Goal: Task Accomplishment & Management: Manage account settings

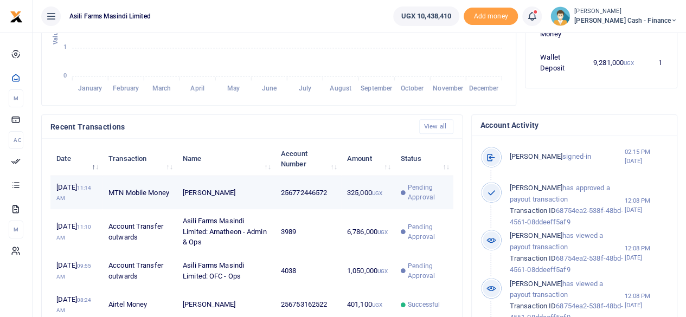
scroll to position [325, 0]
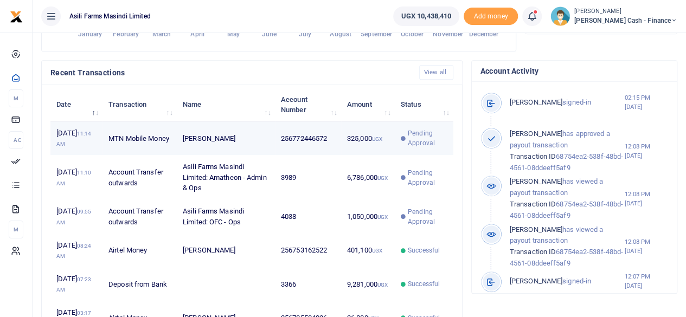
click at [331, 156] on td "256772446572" at bounding box center [308, 139] width 66 height 34
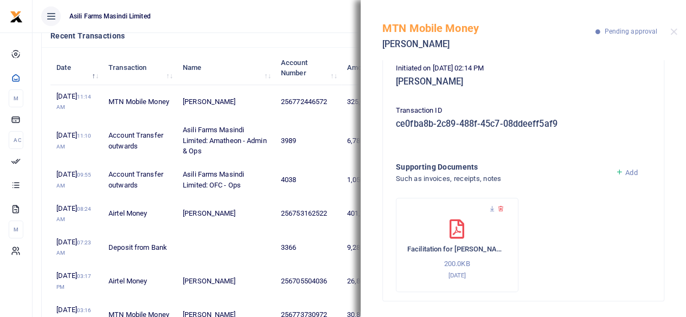
scroll to position [380, 0]
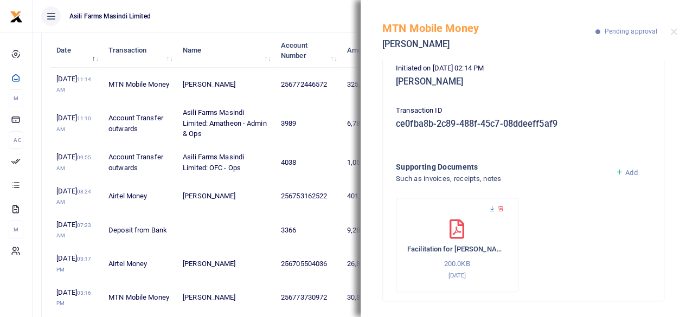
click at [492, 208] on icon at bounding box center [492, 208] width 7 height 7
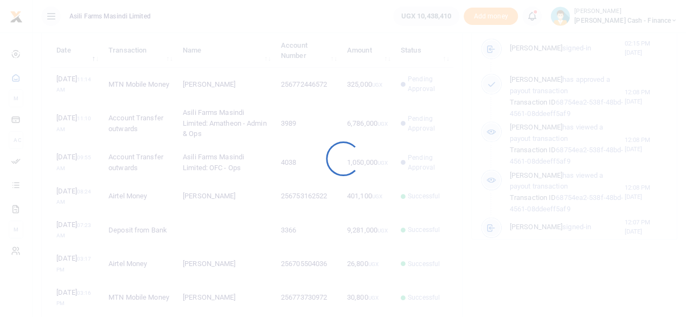
scroll to position [152, 126]
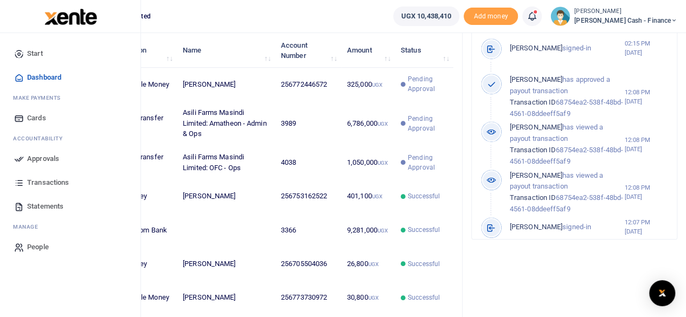
click at [28, 157] on span "Approvals" at bounding box center [43, 158] width 32 height 11
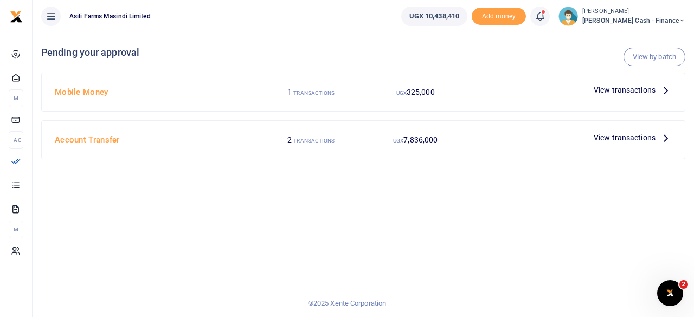
click at [670, 134] on icon at bounding box center [666, 138] width 12 height 12
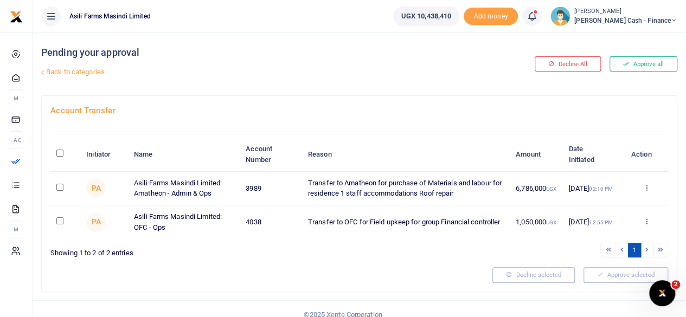
click at [62, 150] on input "\a \a : activate to sort column descending" at bounding box center [59, 153] width 7 height 7
checkbox input "true"
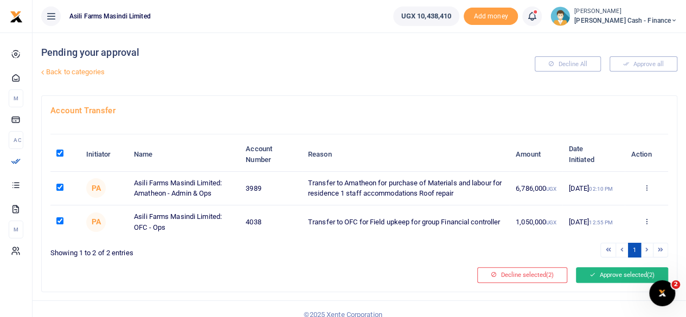
click at [595, 272] on button "Approve selected (2)" at bounding box center [622, 274] width 92 height 15
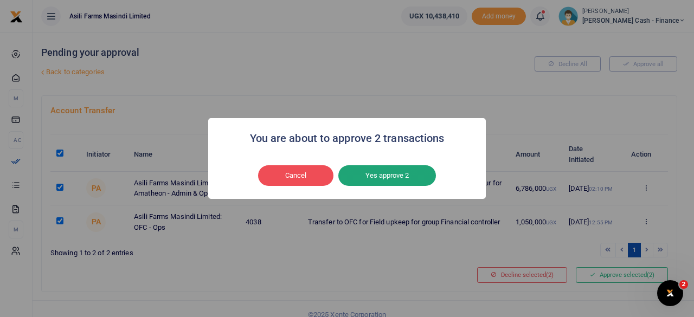
click at [374, 177] on button "Yes approve 2" at bounding box center [387, 175] width 98 height 21
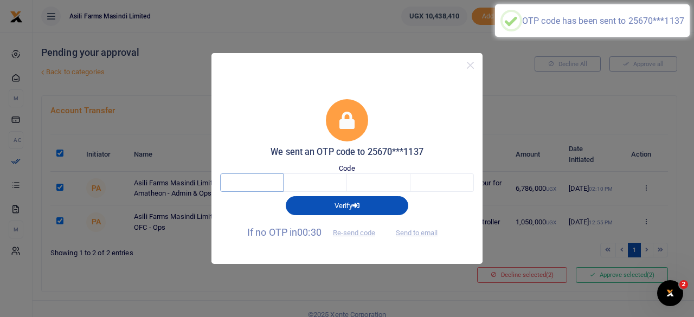
click at [246, 186] on input "text" at bounding box center [251, 182] width 63 height 18
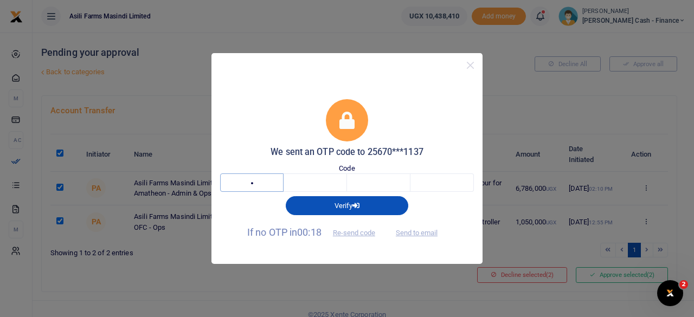
type input "2"
type input "7"
type input "6"
type input "7"
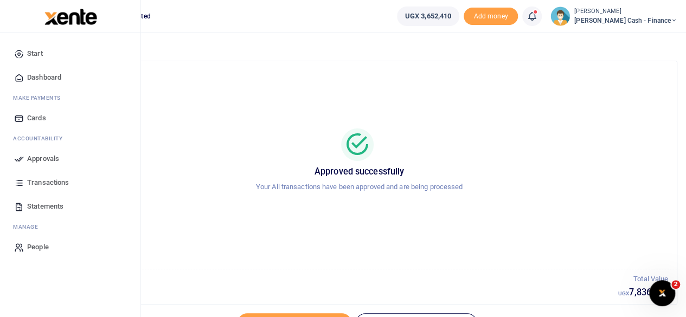
click at [42, 161] on span "Approvals" at bounding box center [43, 158] width 32 height 11
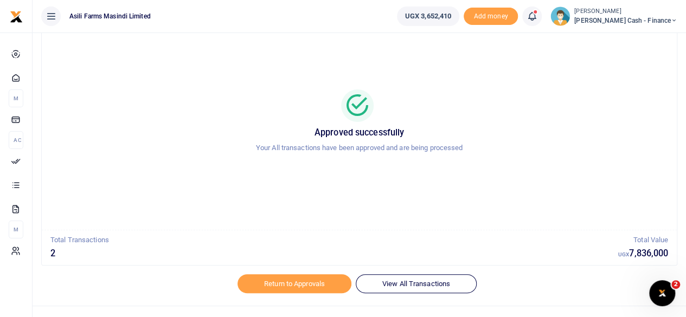
scroll to position [55, 0]
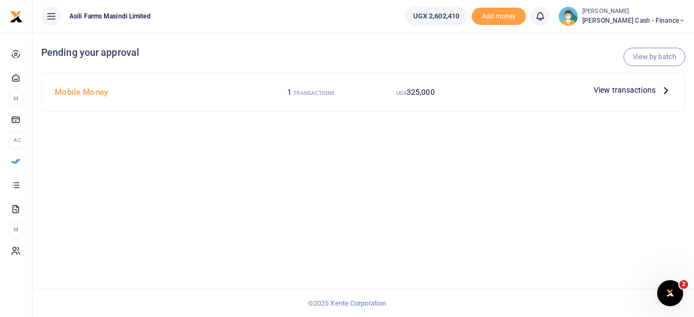
click at [656, 92] on p "View transactions" at bounding box center [633, 90] width 78 height 12
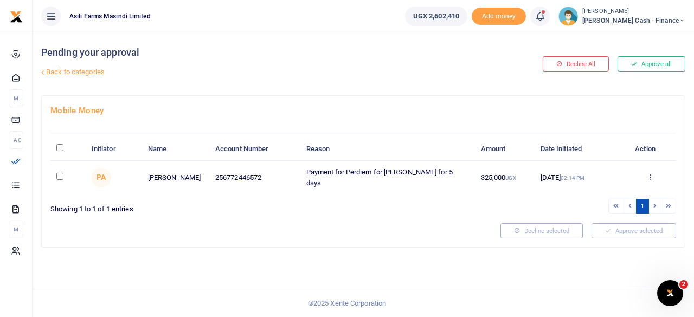
click at [61, 145] on input "\a \a : activate to sort column descending" at bounding box center [59, 147] width 7 height 7
checkbox input "true"
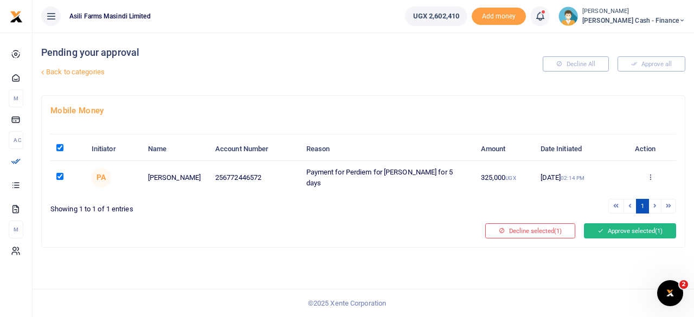
click at [627, 228] on button "Approve selected (1)" at bounding box center [630, 230] width 92 height 15
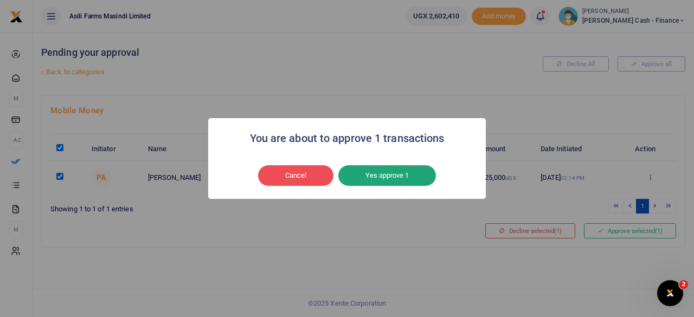
click at [399, 177] on button "Yes approve 1" at bounding box center [387, 175] width 98 height 21
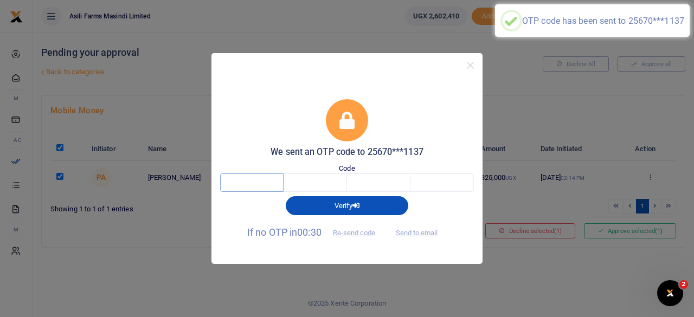
click at [269, 178] on input "text" at bounding box center [251, 182] width 63 height 18
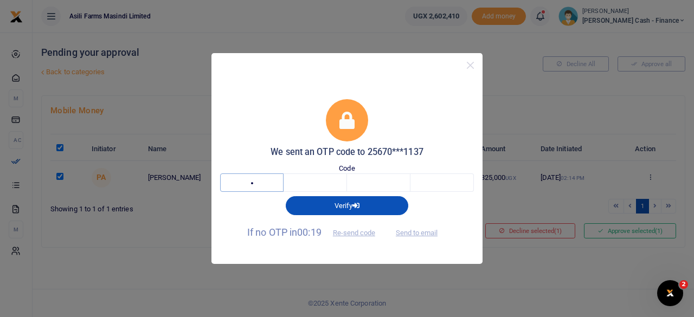
type input "8"
type input "3"
type input "5"
type input "8"
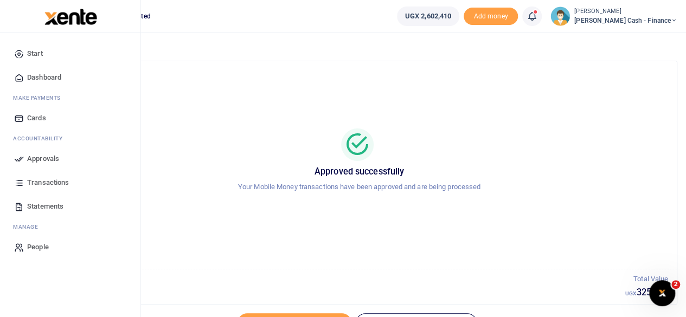
click at [54, 159] on span "Approvals" at bounding box center [43, 158] width 32 height 11
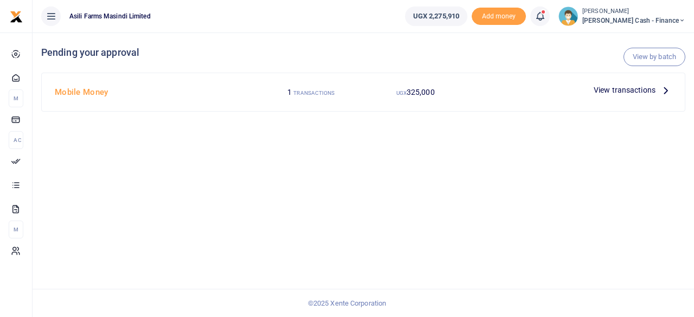
click at [666, 90] on icon at bounding box center [666, 90] width 12 height 12
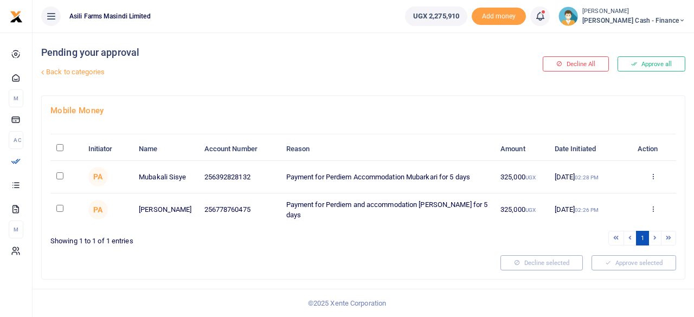
click at [60, 147] on input "\a \a : activate to sort column descending" at bounding box center [59, 147] width 7 height 7
checkbox input "true"
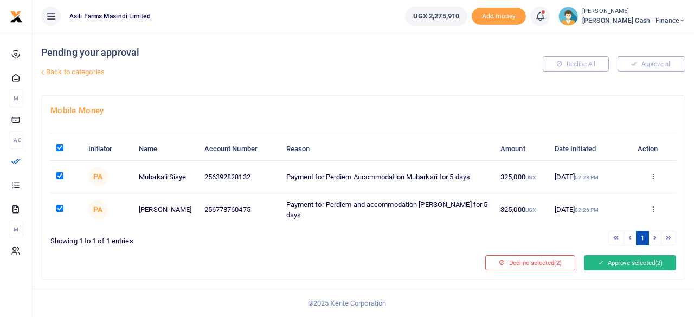
click at [629, 256] on button "Approve selected (2)" at bounding box center [630, 262] width 92 height 15
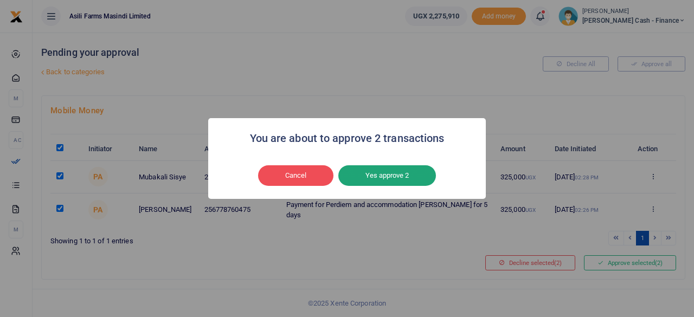
click at [367, 173] on button "Yes approve 2" at bounding box center [387, 175] width 98 height 21
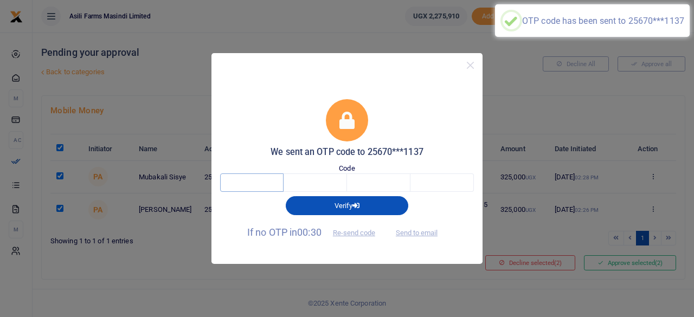
click at [252, 186] on input "text" at bounding box center [251, 182] width 63 height 18
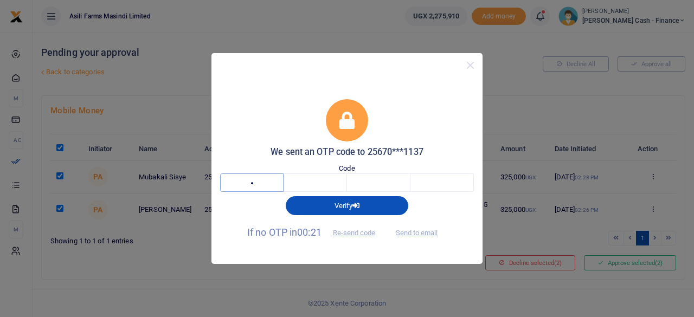
type input "3"
type input "7"
type input "8"
type input "6"
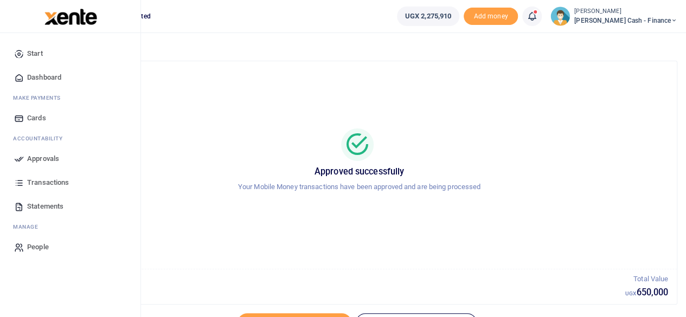
click at [40, 75] on span "Dashboard" at bounding box center [44, 77] width 34 height 11
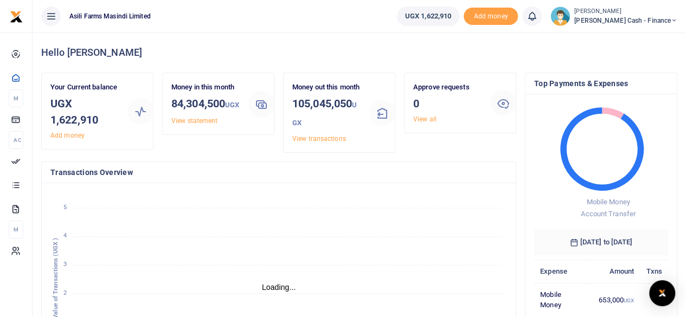
click at [666, 18] on span "[PERSON_NAME] Cash - Finance" at bounding box center [625, 21] width 103 height 10
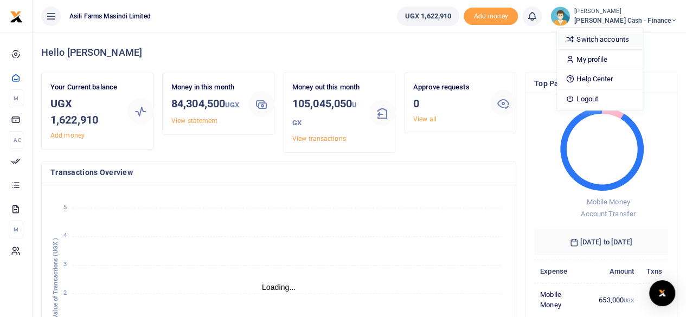
click at [622, 40] on link "Switch accounts" at bounding box center [600, 39] width 86 height 15
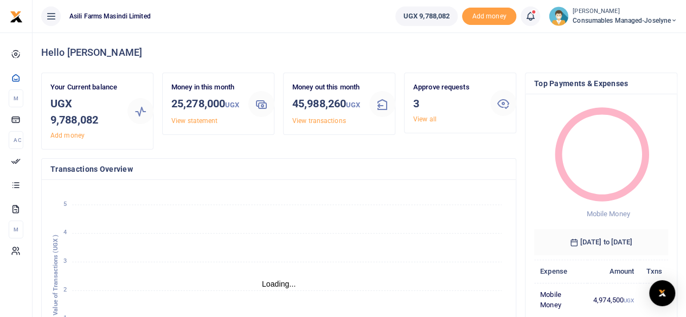
click at [666, 17] on span "Consumables managed-Joselyne" at bounding box center [625, 21] width 105 height 10
click at [646, 40] on link "Switch accounts" at bounding box center [636, 39] width 86 height 15
